Goal: Check status: Check status

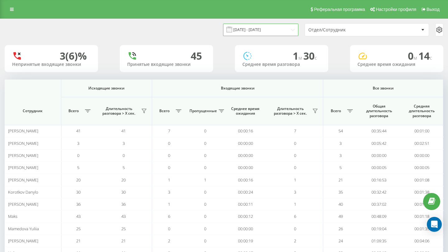
click at [271, 29] on input "[DATE] - [DATE]" at bounding box center [260, 30] width 75 height 12
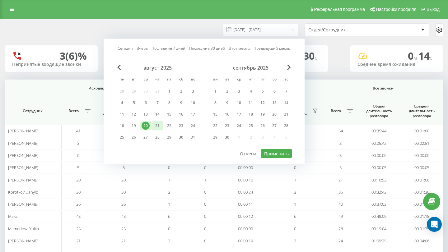
click at [156, 126] on div "21" at bounding box center [157, 126] width 8 height 8
click at [278, 151] on button "Применить" at bounding box center [276, 153] width 31 height 9
type input "[DATE] - [DATE]"
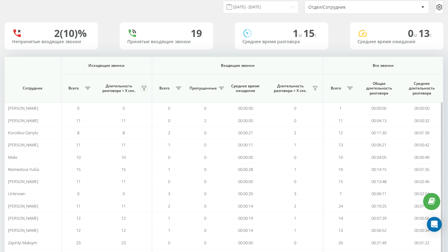
scroll to position [28, 0]
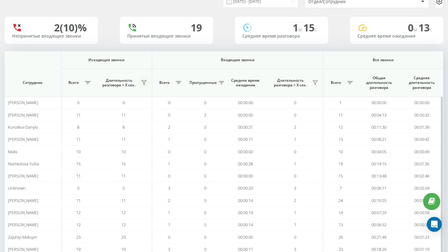
click at [146, 81] on icon at bounding box center [143, 82] width 5 height 5
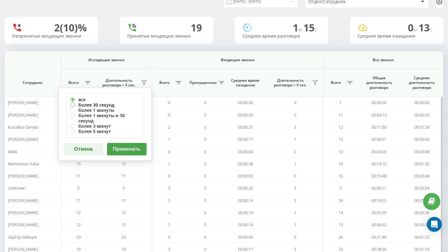
click at [103, 104] on label "более 30 секунд" at bounding box center [105, 104] width 70 height 5
radio input "true"
click at [125, 143] on button "Применить" at bounding box center [126, 149] width 39 height 12
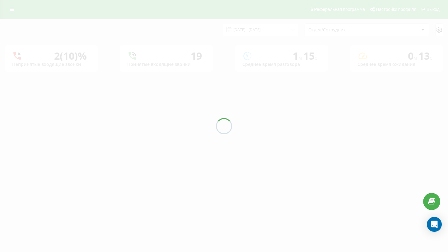
scroll to position [0, 0]
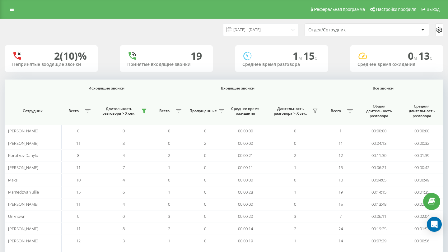
click at [349, 26] on div "Отдел/Сотрудник" at bounding box center [367, 30] width 124 height 12
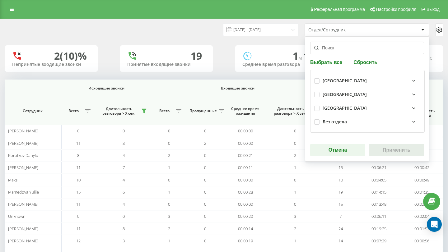
click at [340, 108] on div "[GEOGRAPHIC_DATA]" at bounding box center [344, 108] width 44 height 5
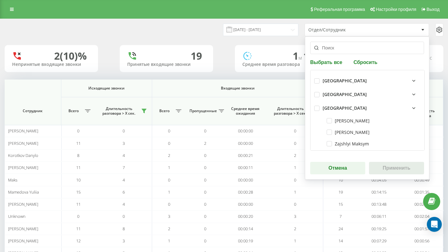
click at [313, 107] on div "[GEOGRAPHIC_DATA] [GEOGRAPHIC_DATA] КиевЛьвов [PERSON_NAME] [PERSON_NAME] Zajsh…" at bounding box center [367, 110] width 114 height 81
click at [314, 106] on label at bounding box center [316, 106] width 5 height 0
checkbox input "true"
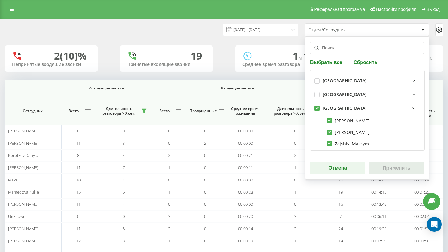
checkbox input "true"
click at [386, 165] on button "Применить" at bounding box center [396, 168] width 55 height 12
